Goal: Transaction & Acquisition: Purchase product/service

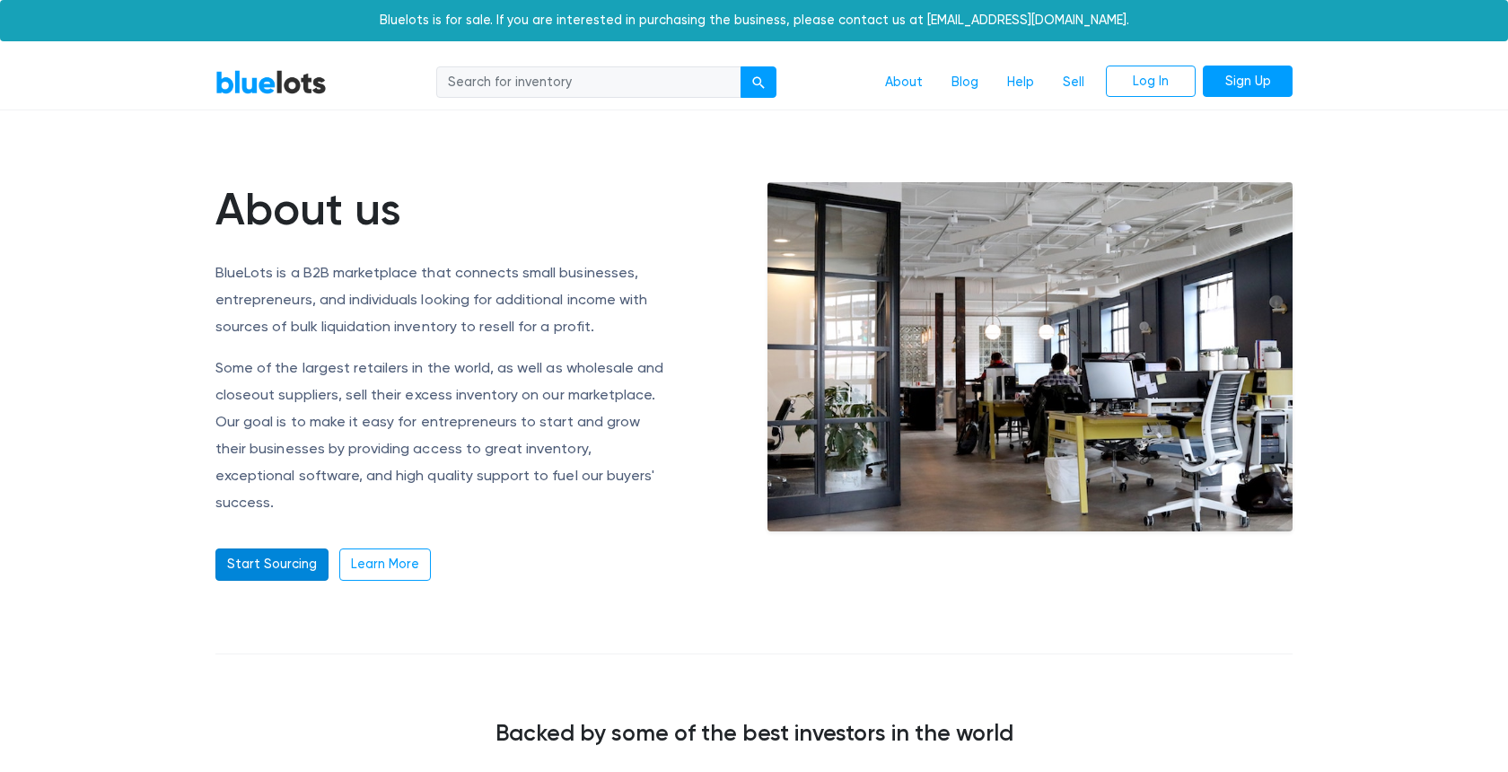
click at [281, 549] on link "Start Sourcing" at bounding box center [271, 565] width 113 height 32
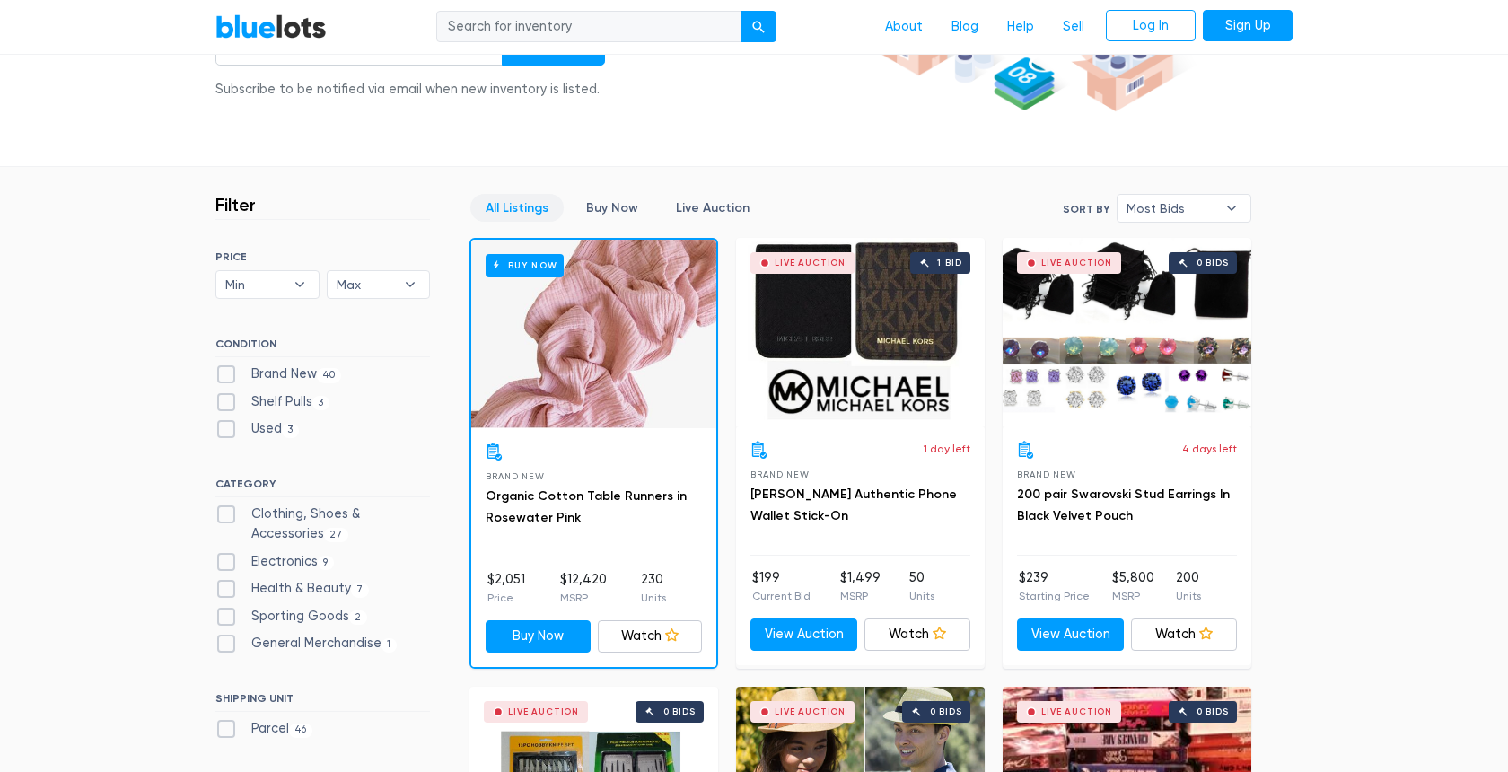
scroll to position [368, 0]
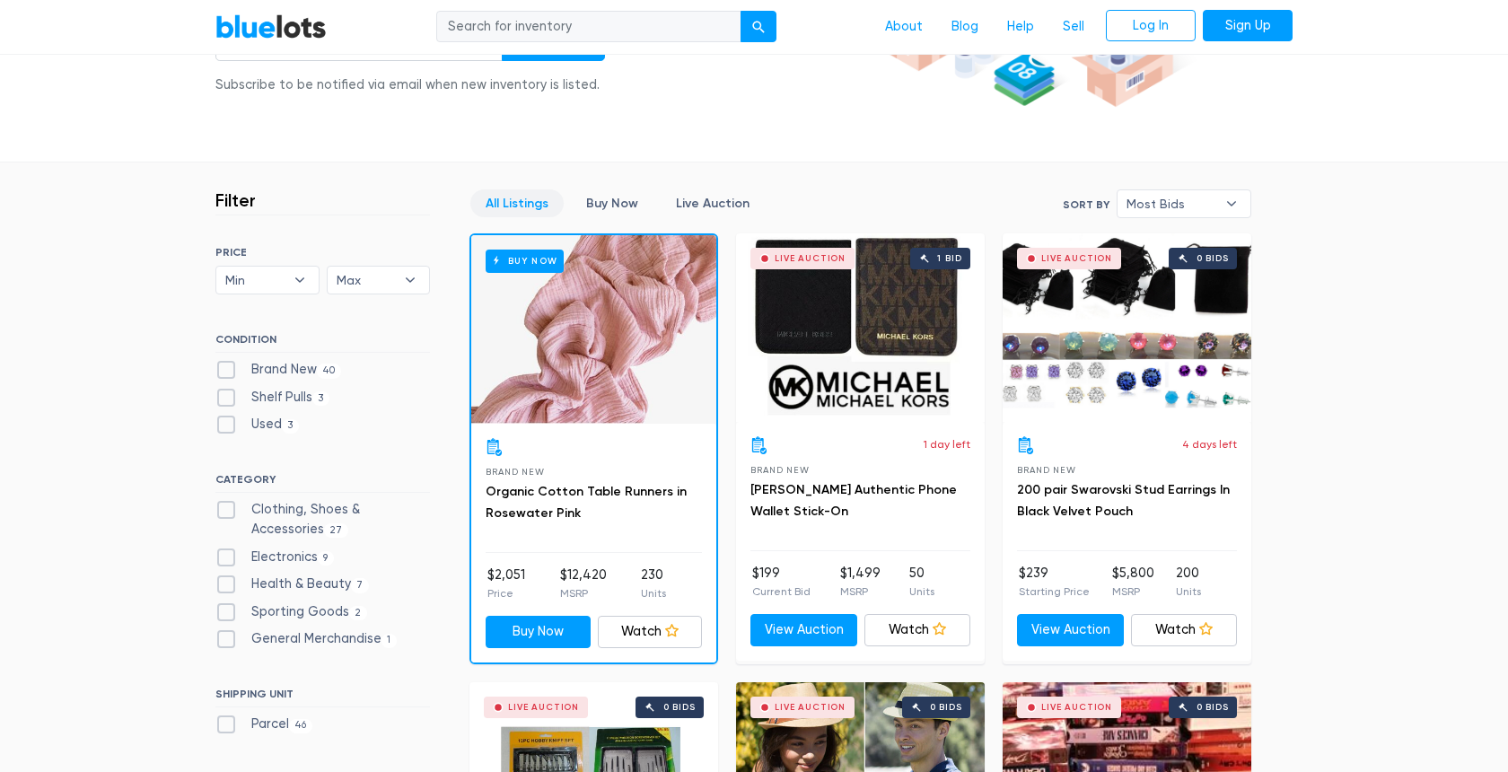
click at [230, 602] on label "Sporting Goods 2" at bounding box center [291, 612] width 152 height 20
click at [227, 602] on Goods"] "Sporting Goods 2" at bounding box center [221, 608] width 12 height 12
checkbox Goods"] "true"
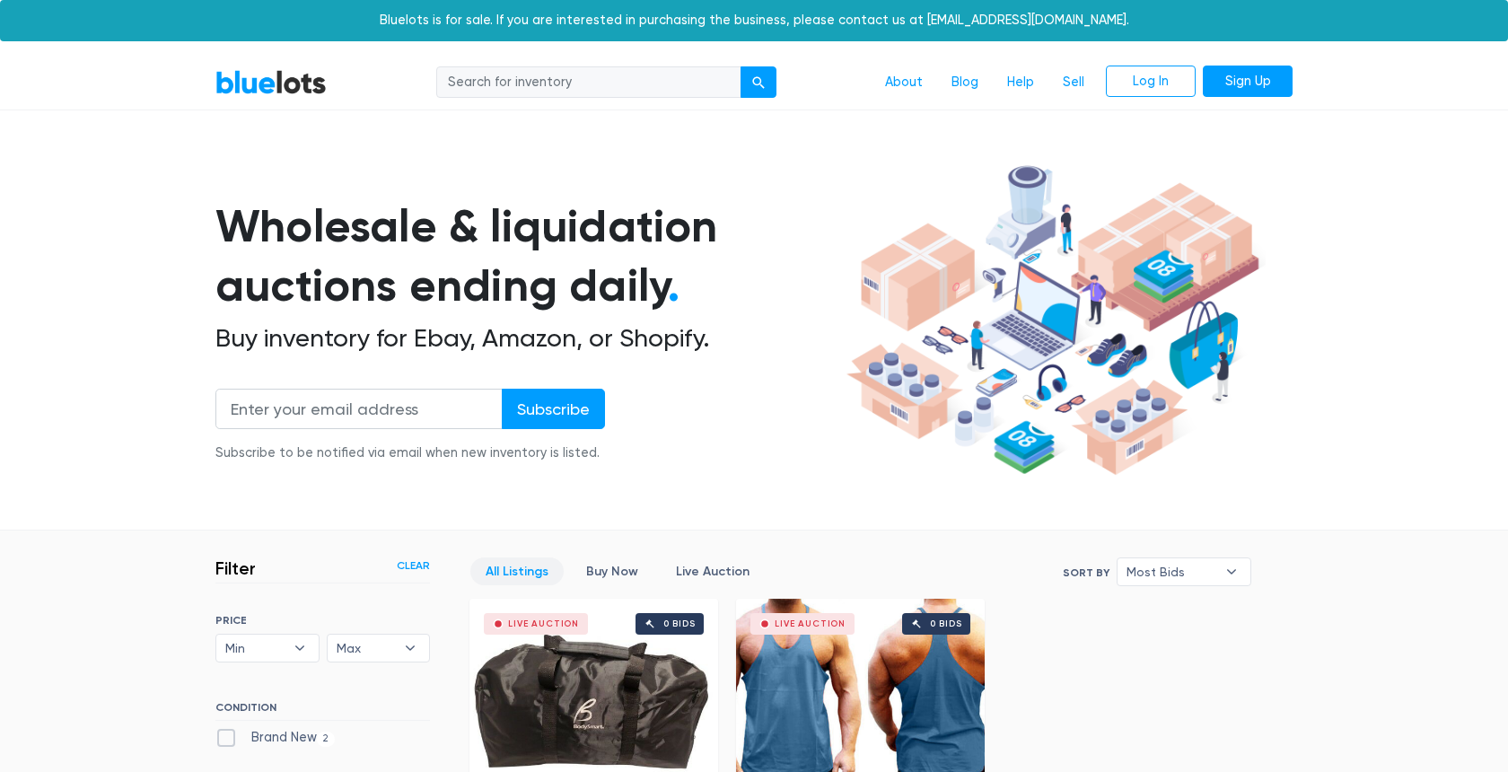
scroll to position [482, 0]
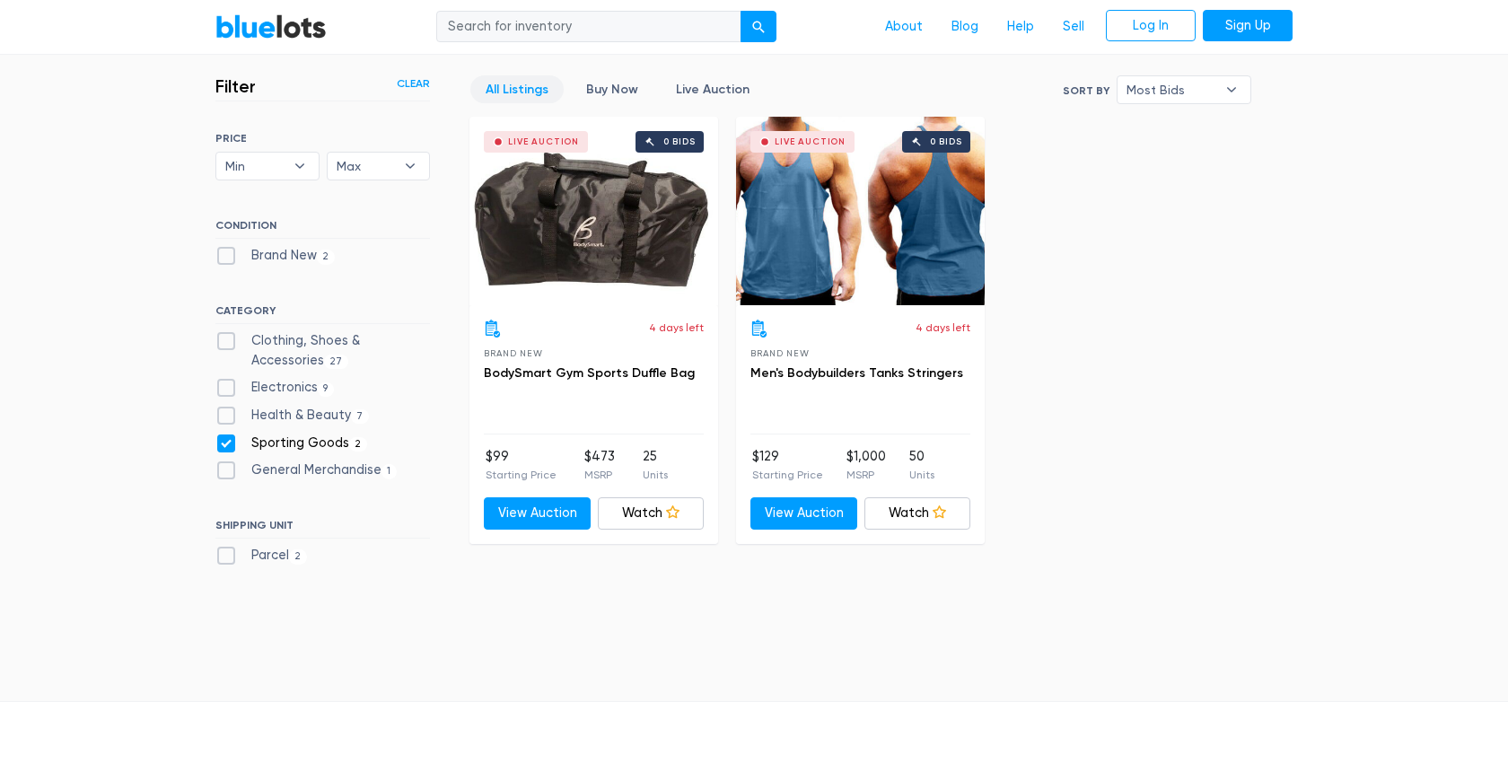
click at [224, 382] on label "Electronics 9" at bounding box center [274, 388] width 119 height 20
click at [224, 382] on input "Electronics 9" at bounding box center [221, 384] width 12 height 12
checkbox input "true"
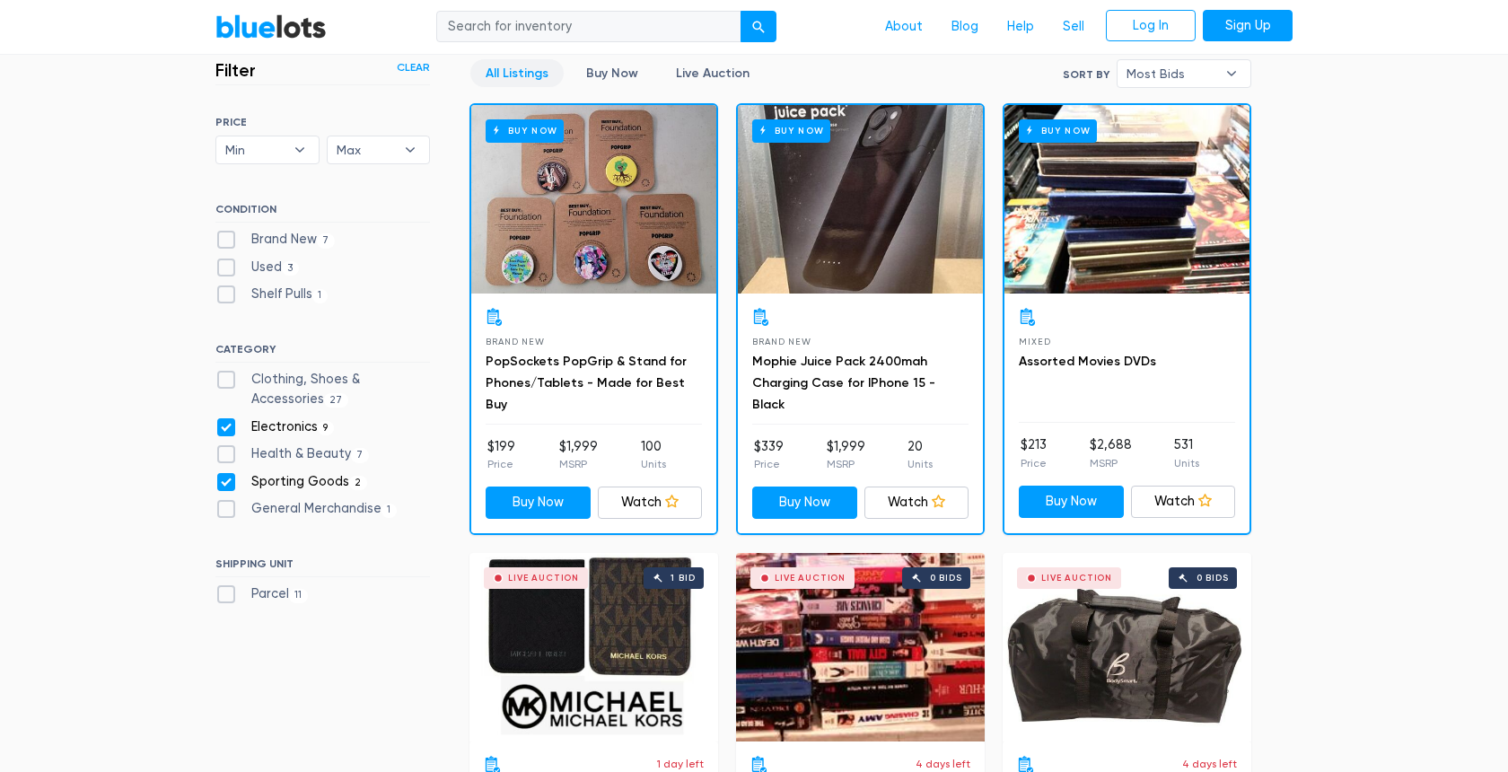
scroll to position [499, 0]
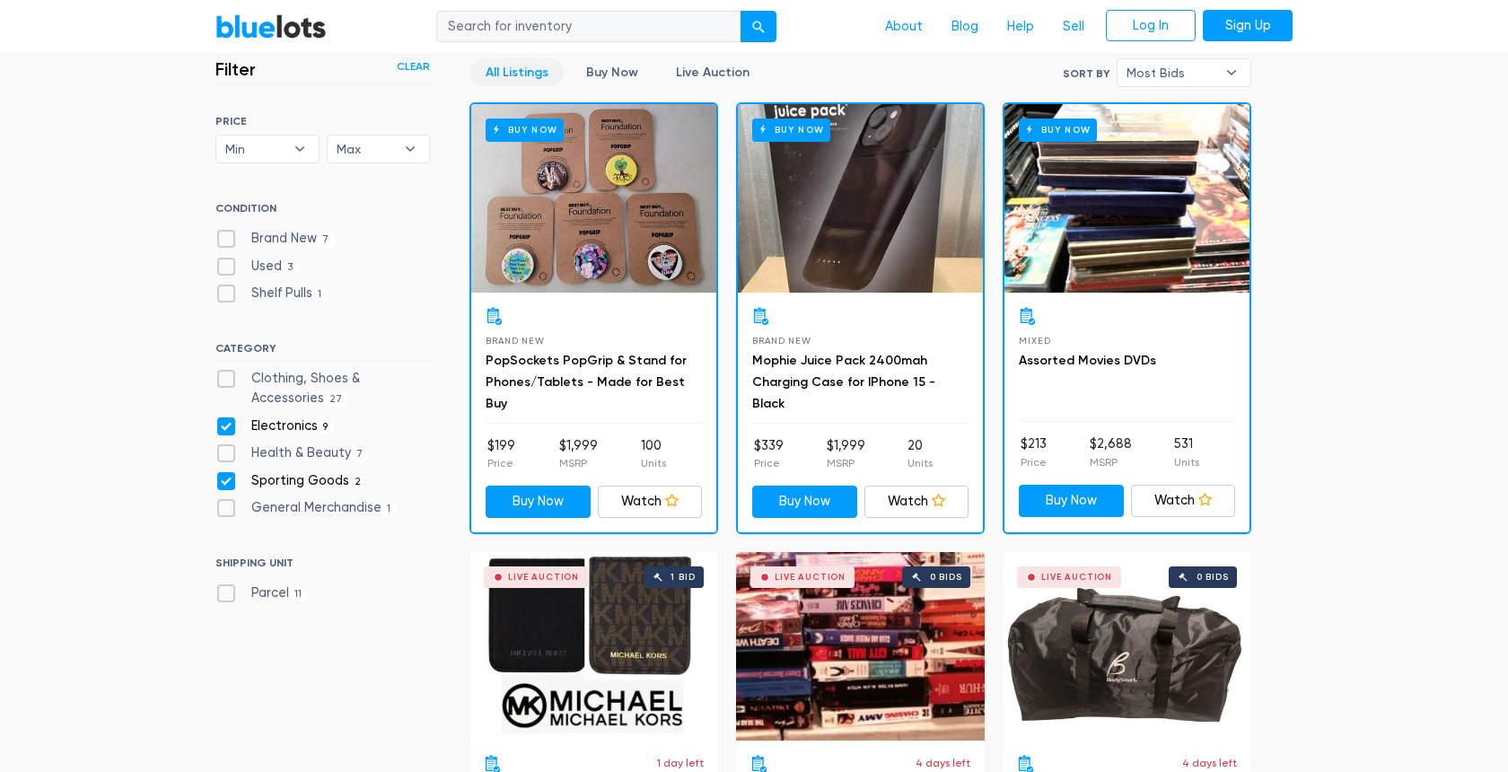
click at [225, 417] on label "Electronics 9" at bounding box center [274, 427] width 119 height 20
click at [225, 417] on input "Electronics 9" at bounding box center [221, 423] width 12 height 12
checkbox input "false"
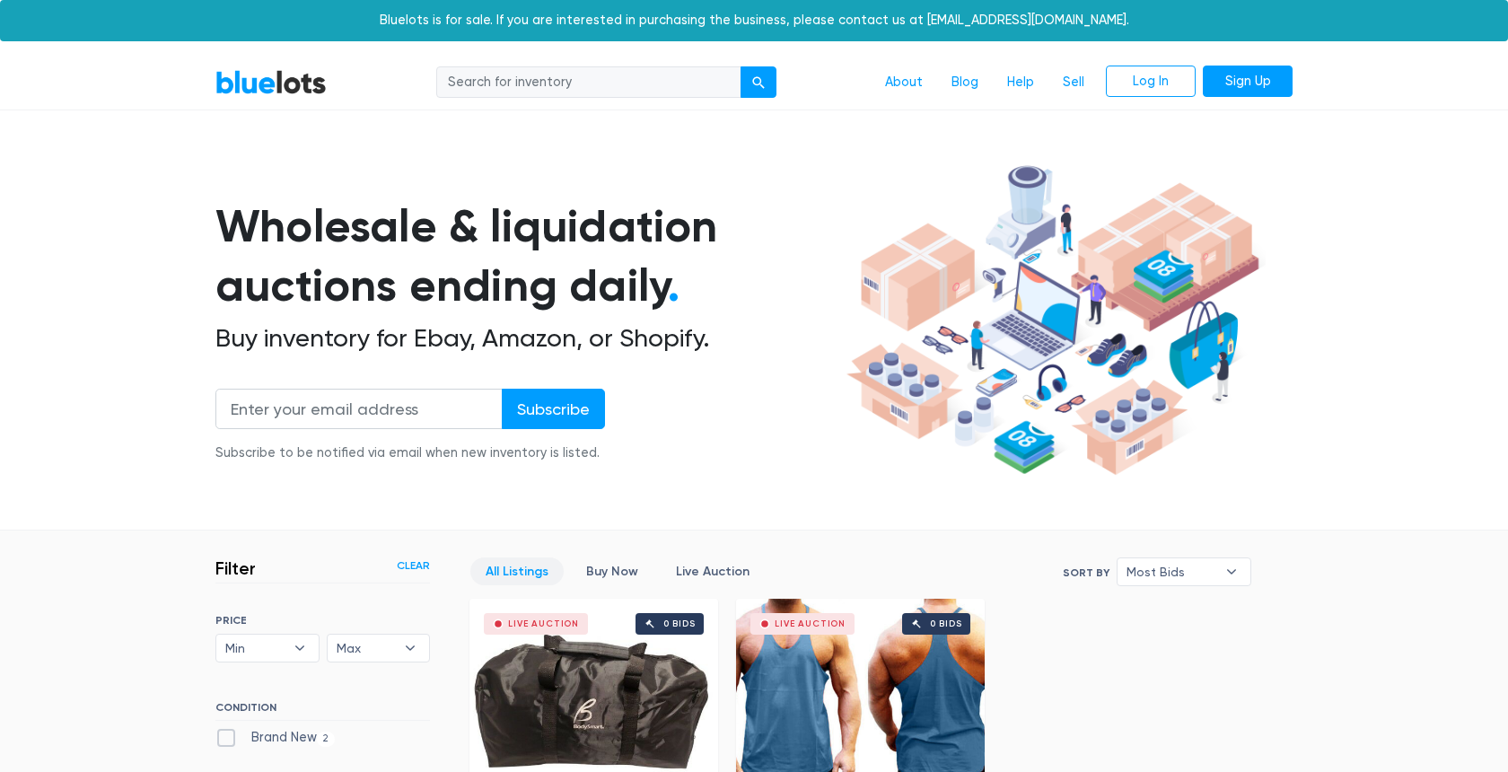
scroll to position [482, 0]
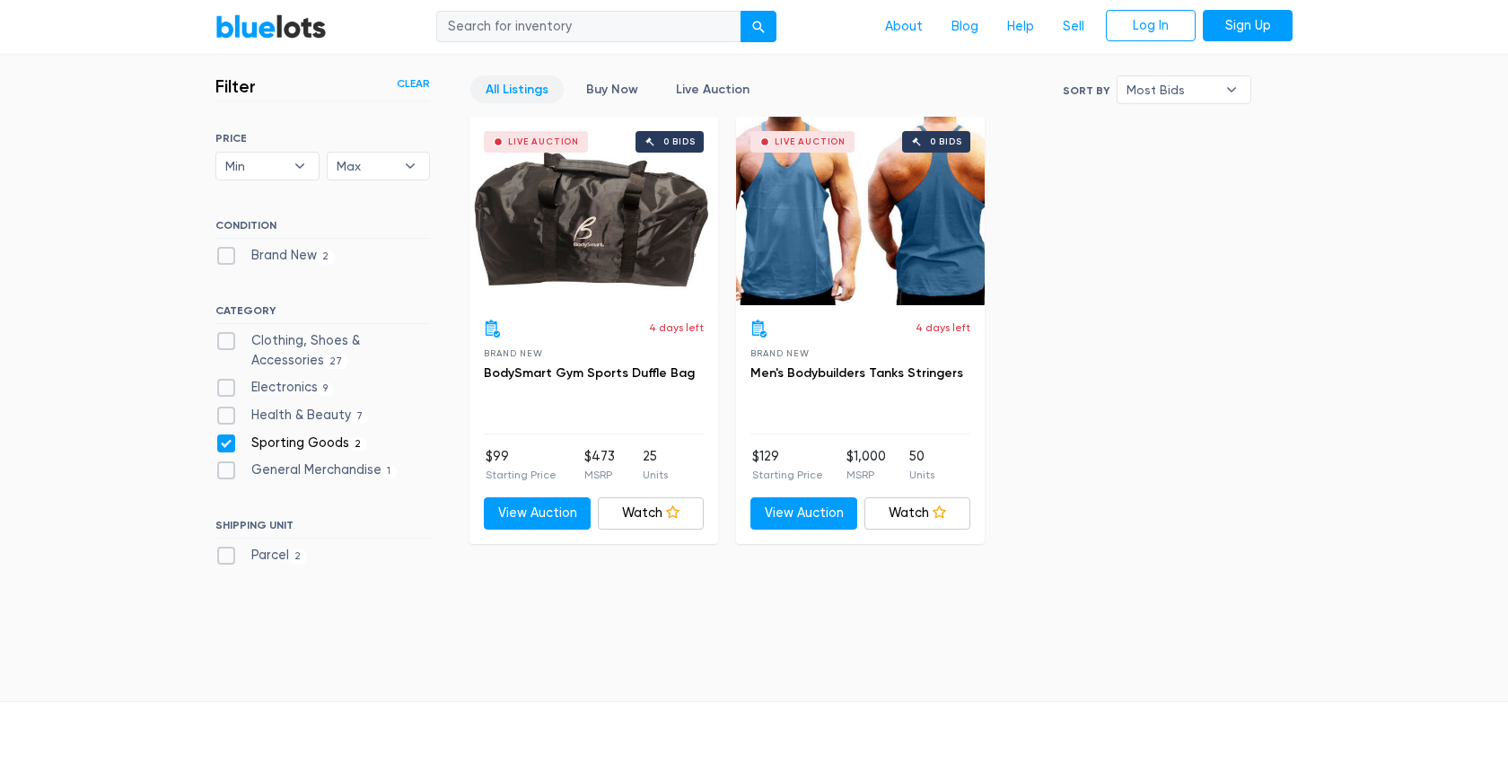
click at [227, 439] on label "Sporting Goods 2" at bounding box center [291, 444] width 152 height 20
click at [227, 439] on Goods"] "Sporting Goods 2" at bounding box center [221, 440] width 12 height 12
checkbox Goods"] "false"
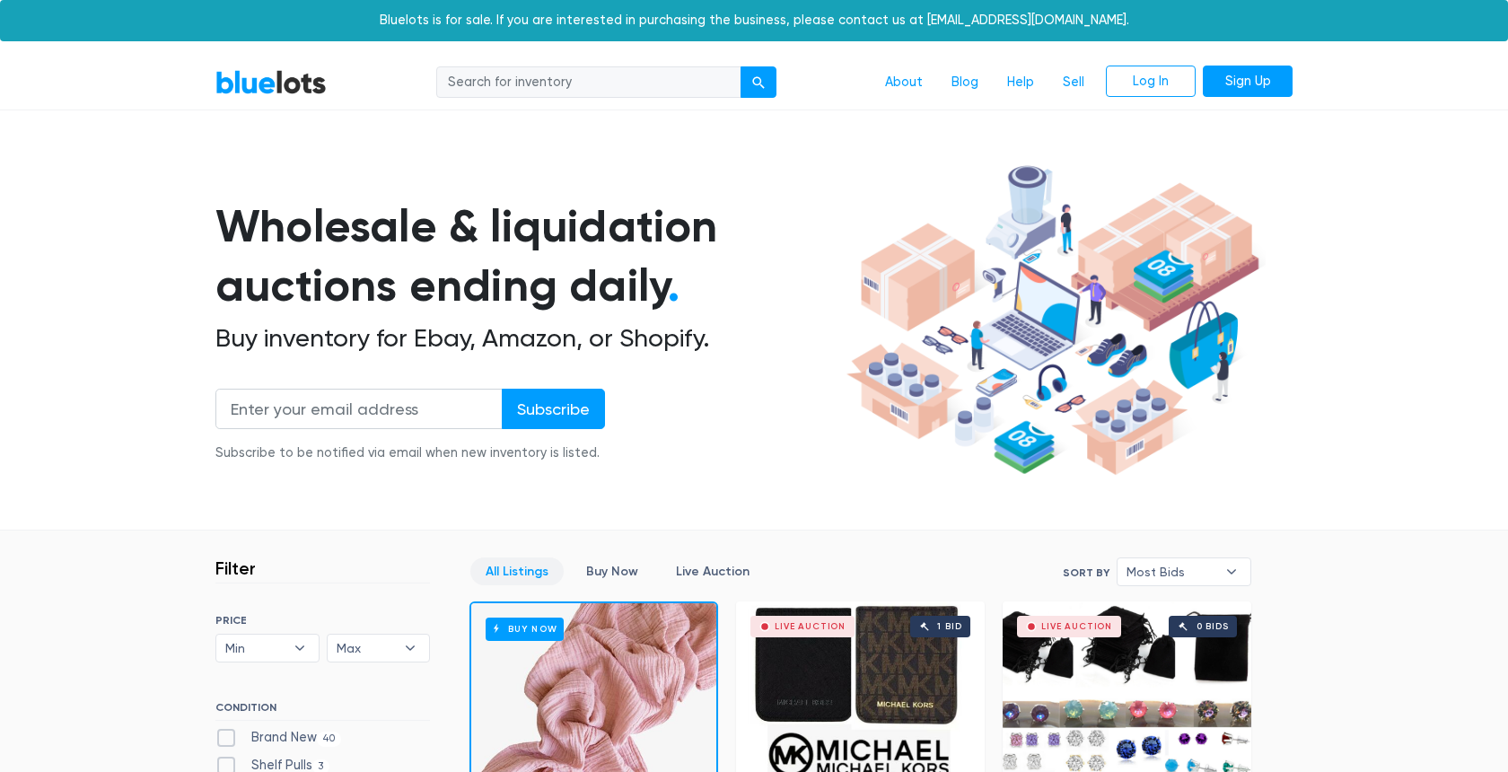
scroll to position [482, 0]
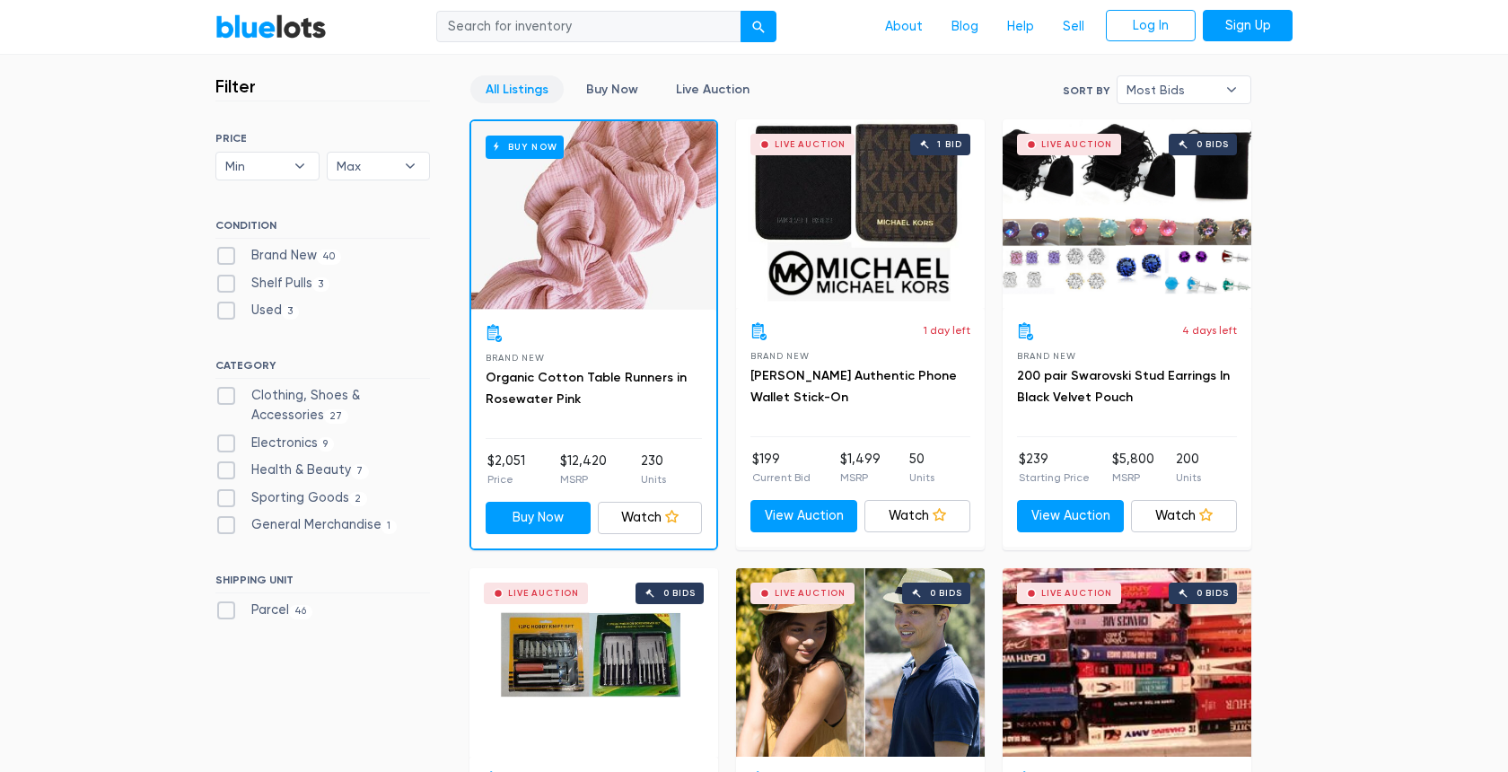
click at [225, 516] on label "General Merchandise 1" at bounding box center [305, 525] width 181 height 20
click at [225, 516] on Merchandise"] "General Merchandise 1" at bounding box center [221, 521] width 12 height 12
checkbox Merchandise"] "true"
